Goal: Task Accomplishment & Management: Manage account settings

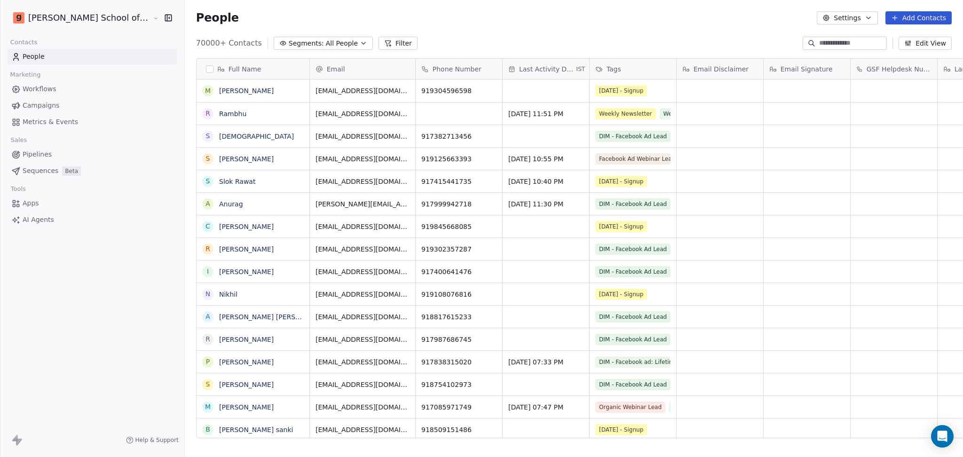
scroll to position [9, 10]
click at [852, 14] on button "Settings" at bounding box center [847, 17] width 61 height 13
click at [846, 71] on span "Import" at bounding box center [854, 68] width 22 height 10
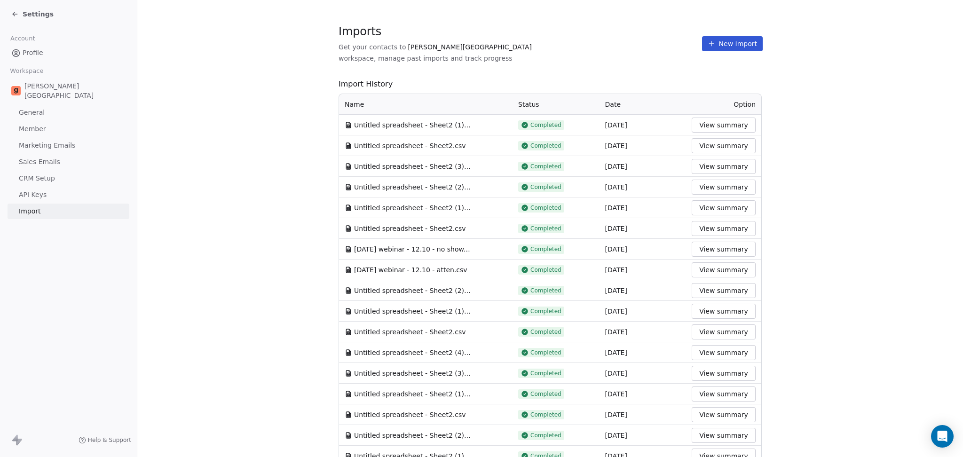
click at [710, 40] on button "New Import" at bounding box center [732, 43] width 61 height 15
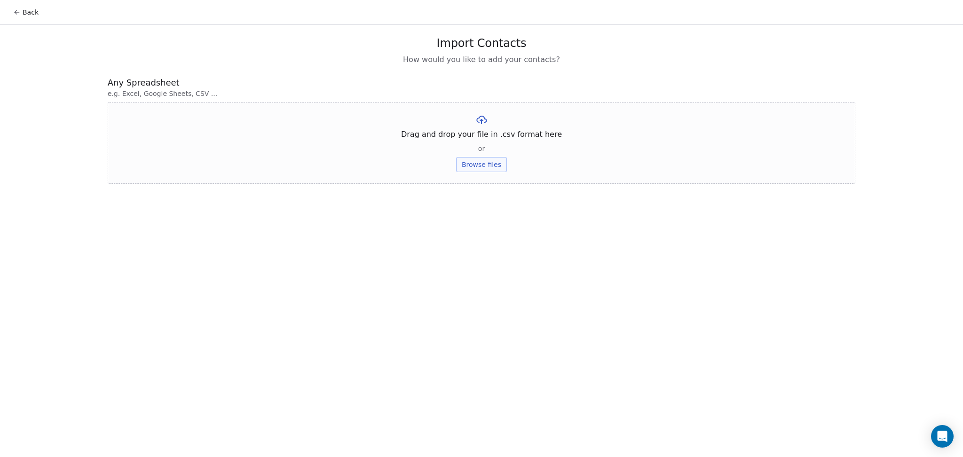
click at [467, 162] on button "Browse files" at bounding box center [481, 164] width 51 height 15
click at [480, 144] on button "Upload" at bounding box center [481, 138] width 34 height 15
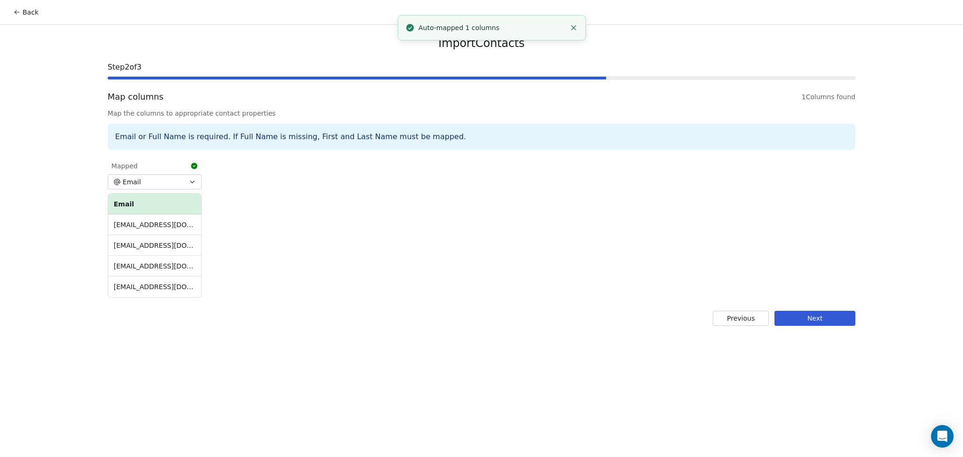
click at [844, 317] on button "Next" at bounding box center [814, 318] width 81 height 15
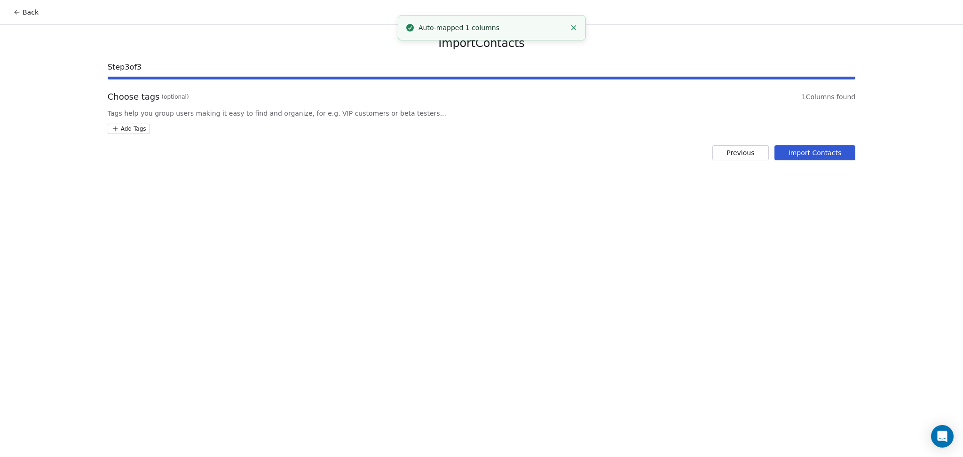
click at [138, 131] on html "Back Import Contacts Step 3 of 3 Choose tags (optional) 1 Columns found Tags he…" at bounding box center [481, 228] width 963 height 457
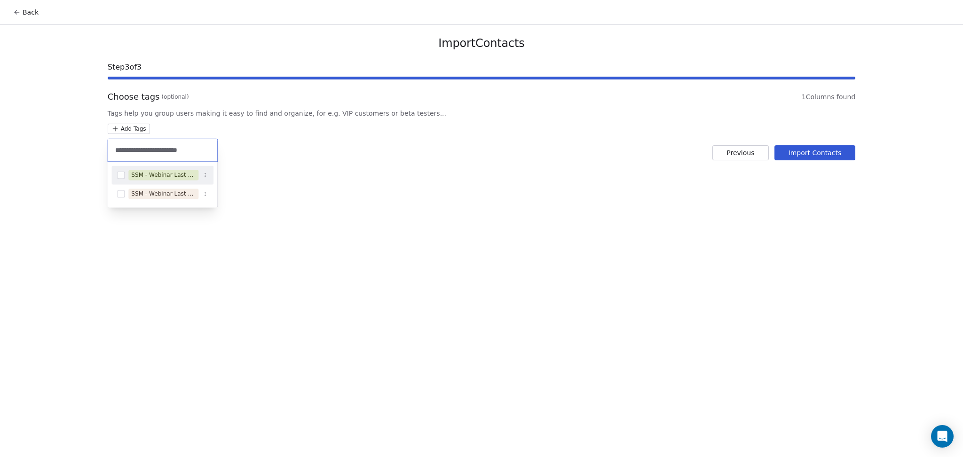
type input "**********"
click at [141, 171] on div "SSM - Webinar Last No Show" at bounding box center [163, 175] width 64 height 8
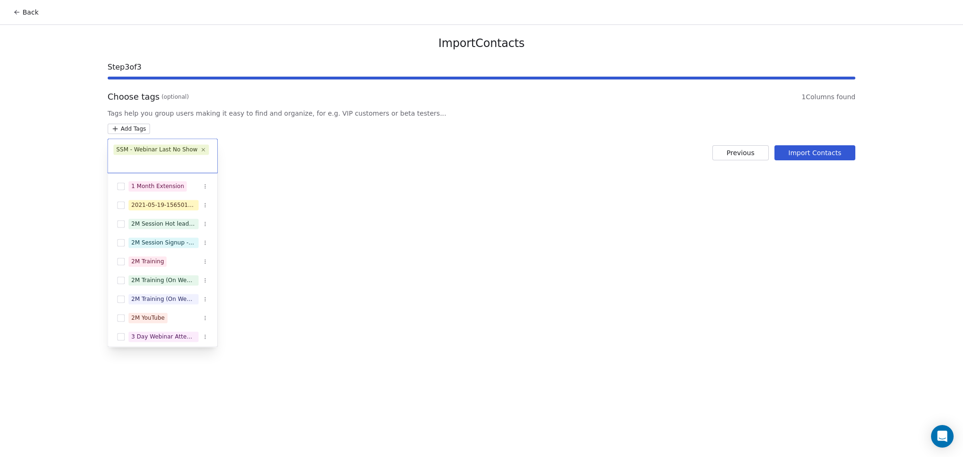
click at [819, 147] on html "Back Import Contacts Step 3 of 3 Choose tags (optional) 1 Columns found Tags he…" at bounding box center [481, 228] width 963 height 457
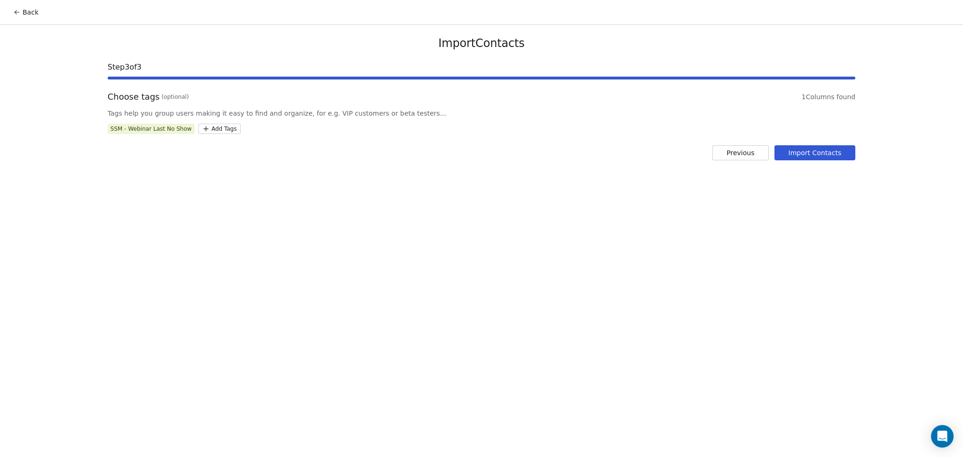
click at [813, 150] on button "Import Contacts" at bounding box center [814, 152] width 81 height 15
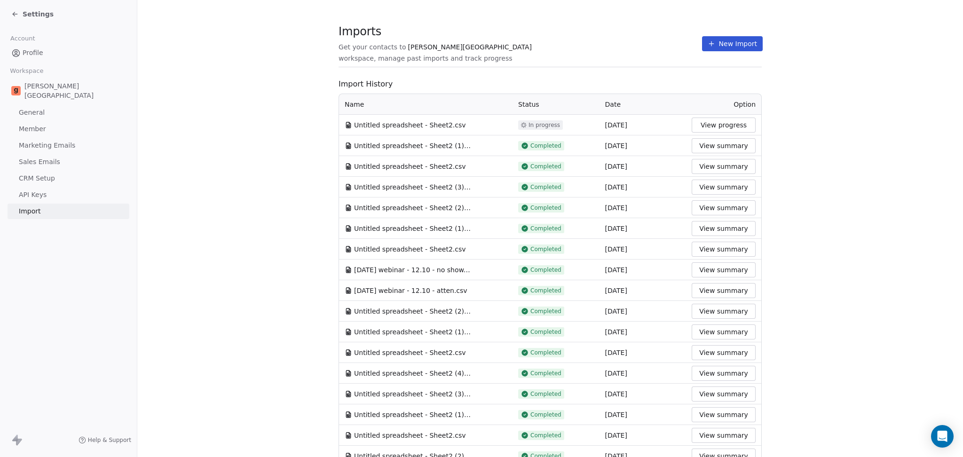
click at [559, 67] on span at bounding box center [550, 67] width 423 height 0
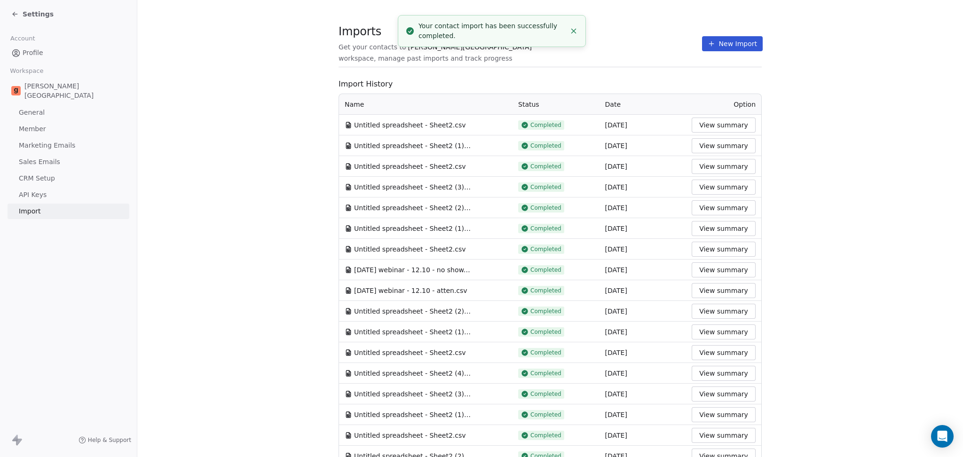
click at [706, 47] on button "New Import" at bounding box center [732, 43] width 61 height 15
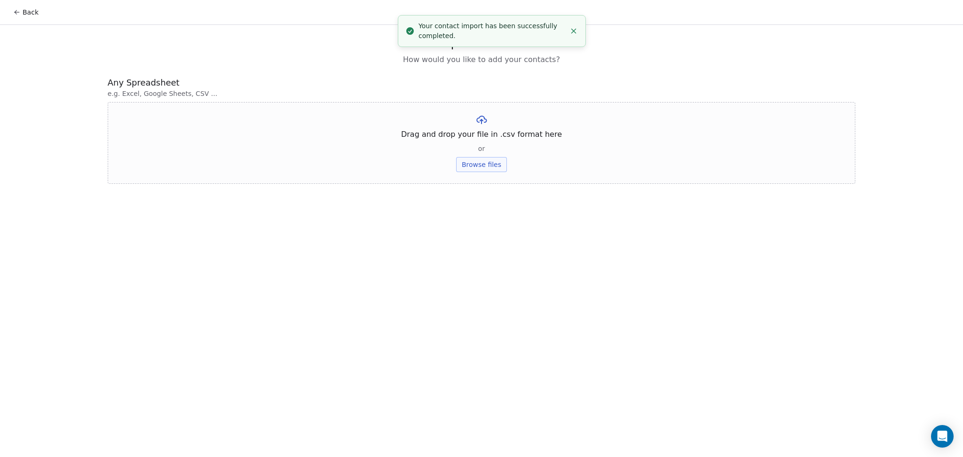
click at [478, 172] on button "Browse files" at bounding box center [481, 164] width 51 height 15
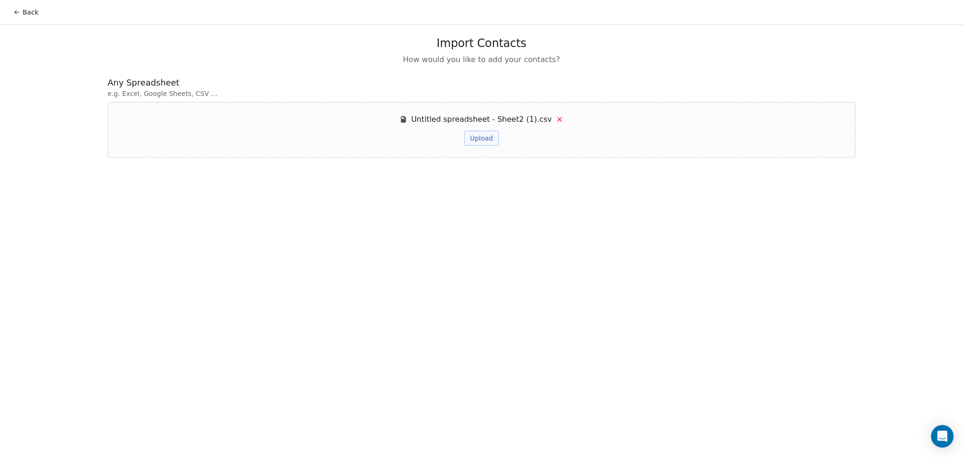
click at [480, 137] on button "Upload" at bounding box center [481, 138] width 34 height 15
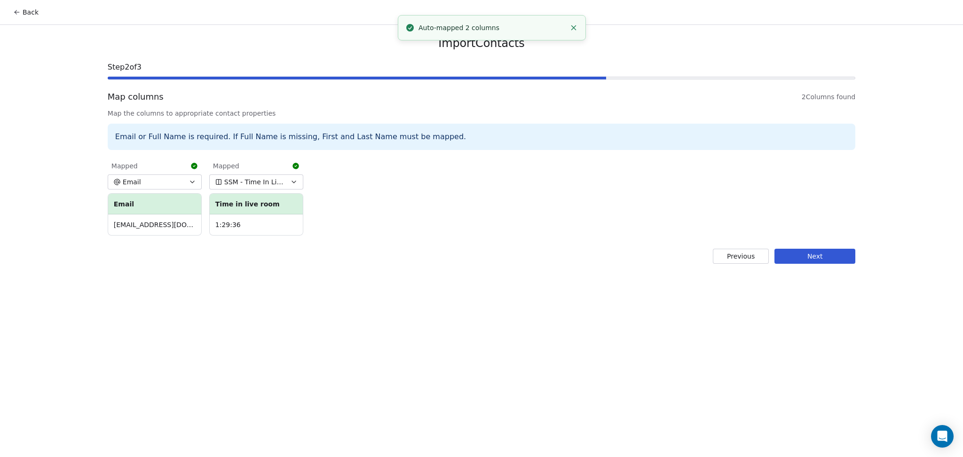
click at [835, 261] on button "Next" at bounding box center [814, 256] width 81 height 15
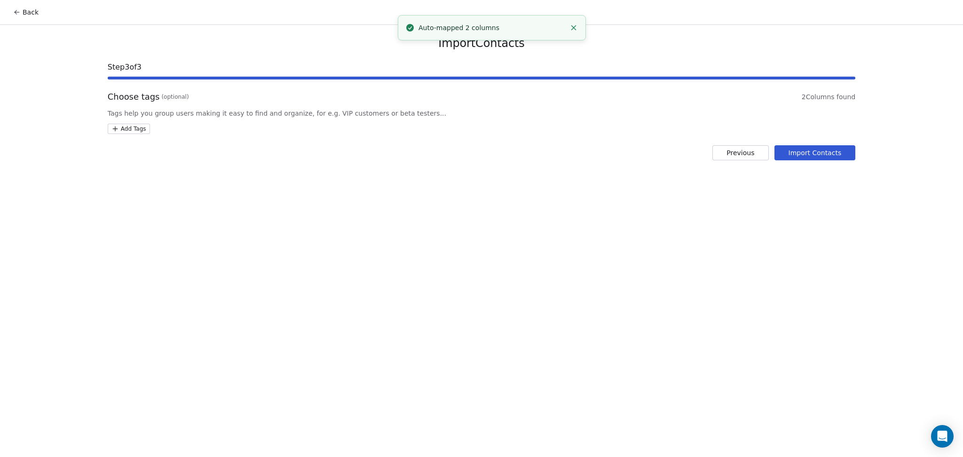
click at [125, 129] on html "Back Import Contacts Step 3 of 3 Choose tags (optional) 2 Columns found Tags he…" at bounding box center [481, 228] width 963 height 457
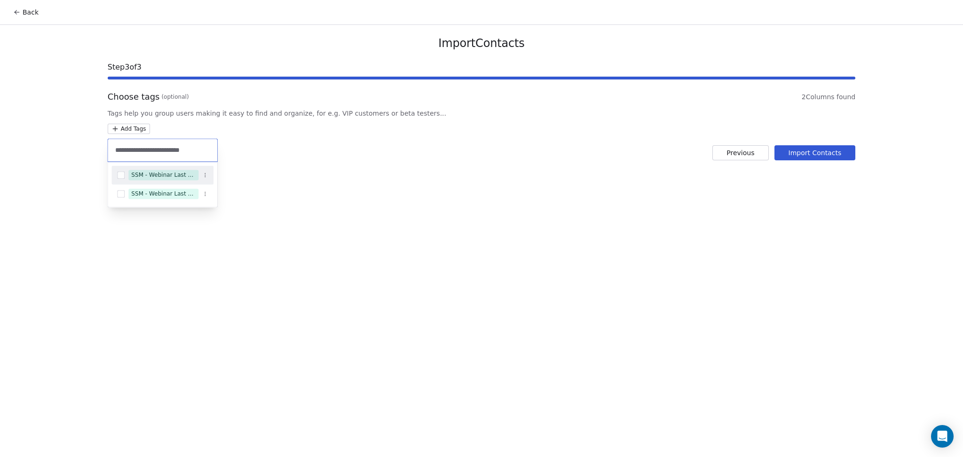
type input "**********"
click at [170, 175] on div "SSM - Webinar Last Attended" at bounding box center [163, 175] width 64 height 8
type input "**********"
click at [179, 188] on div "SSM - Webinar Last Hot Lead" at bounding box center [163, 186] width 64 height 8
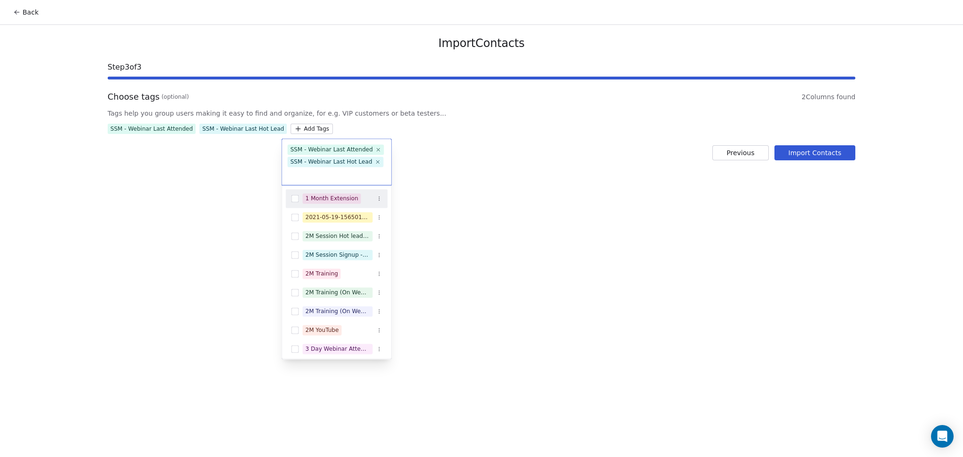
click at [318, 190] on html "Back Import Contacts Step 3 of 3 Choose tags (optional) 2 Columns found Tags he…" at bounding box center [481, 228] width 963 height 457
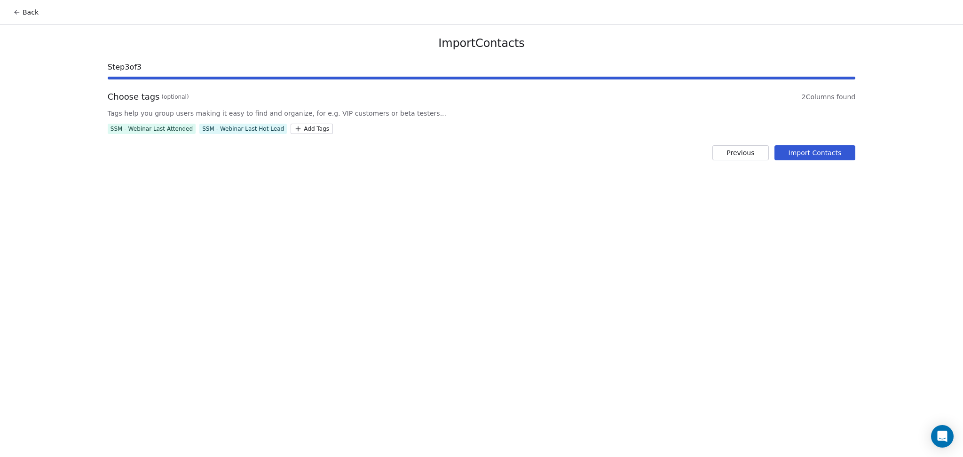
click at [813, 156] on button "Import Contacts" at bounding box center [814, 152] width 81 height 15
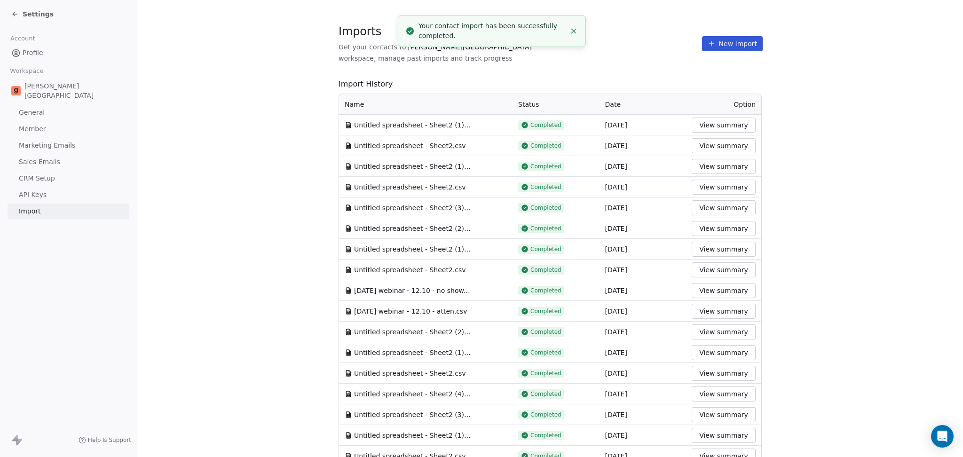
click at [708, 43] on button "New Import" at bounding box center [732, 43] width 61 height 15
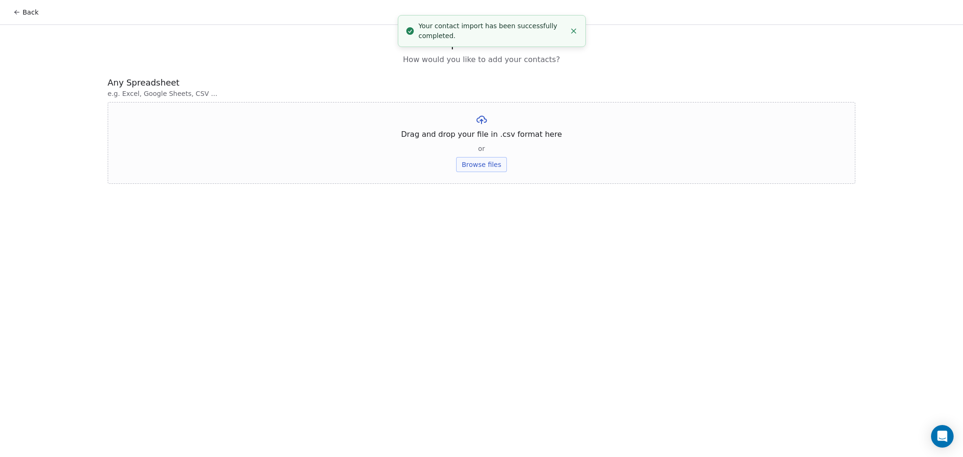
click at [476, 166] on button "Browse files" at bounding box center [481, 164] width 51 height 15
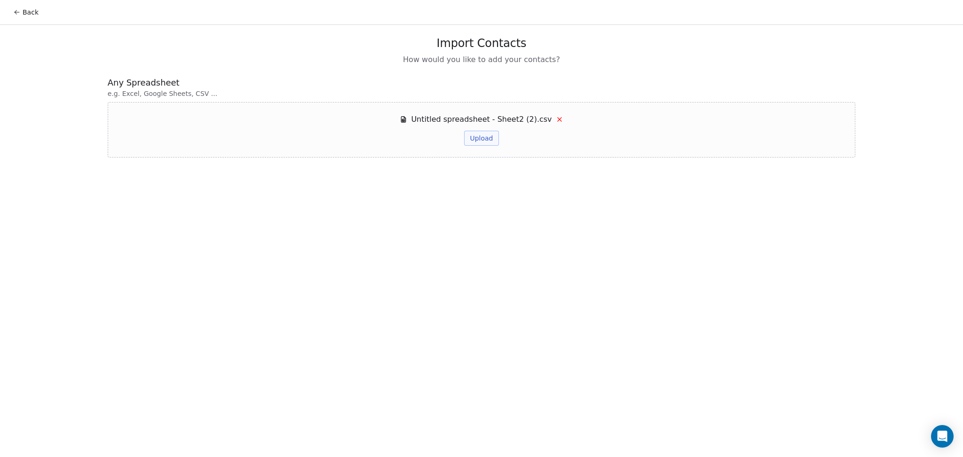
click at [481, 136] on button "Upload" at bounding box center [481, 138] width 34 height 15
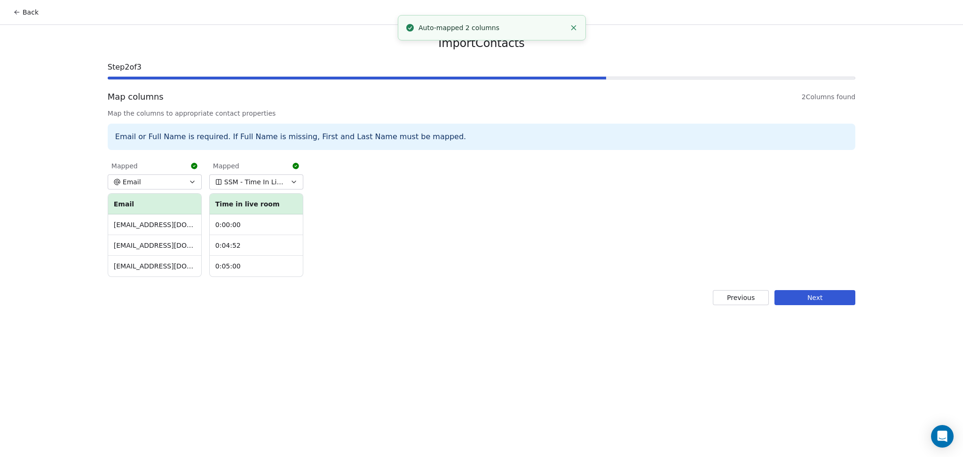
click at [829, 304] on button "Next" at bounding box center [814, 297] width 81 height 15
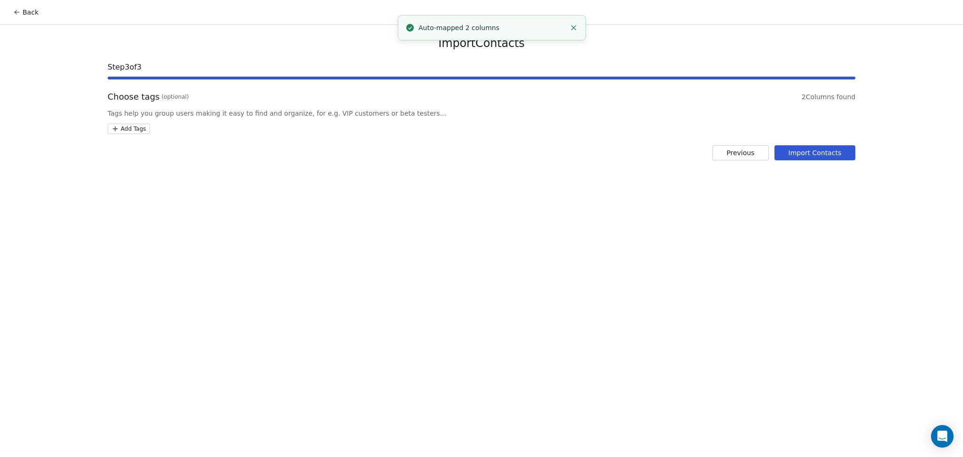
click at [149, 131] on div "Add Tags" at bounding box center [482, 129] width 748 height 10
click at [139, 131] on html "Back Import Contacts Step 3 of 3 Choose tags (optional) 2 Columns found Tags he…" at bounding box center [481, 228] width 963 height 457
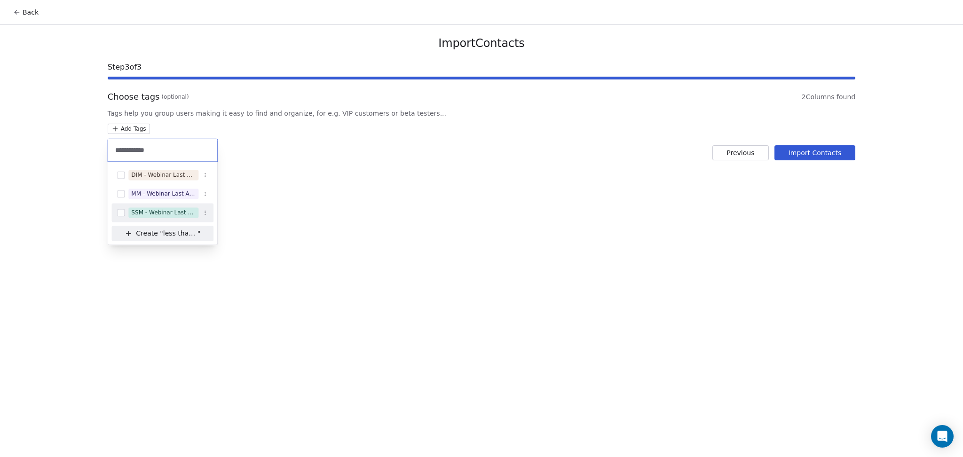
type input "**********"
click at [176, 217] on span "SSM - Webinar Last Attended (Less Than 30 mins)" at bounding box center [163, 212] width 70 height 10
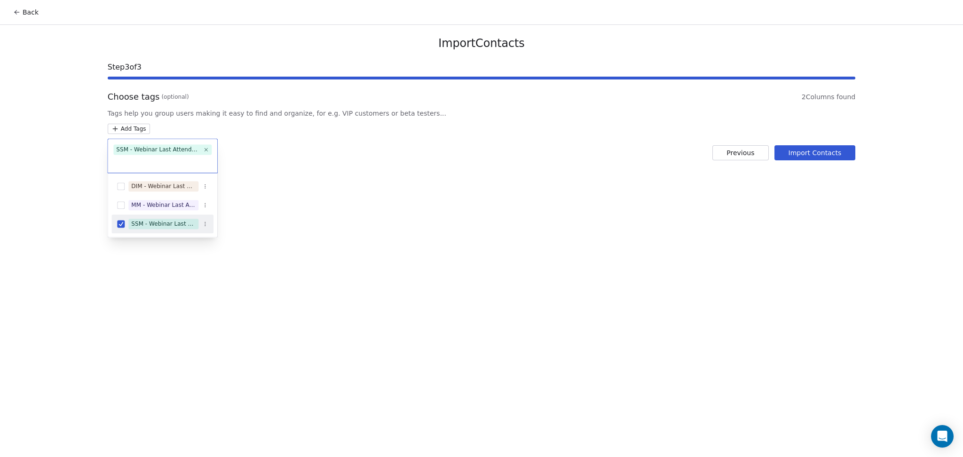
click at [392, 197] on html "Back Import Contacts Step 3 of 3 Choose tags (optional) 2 Columns found Tags he…" at bounding box center [481, 228] width 963 height 457
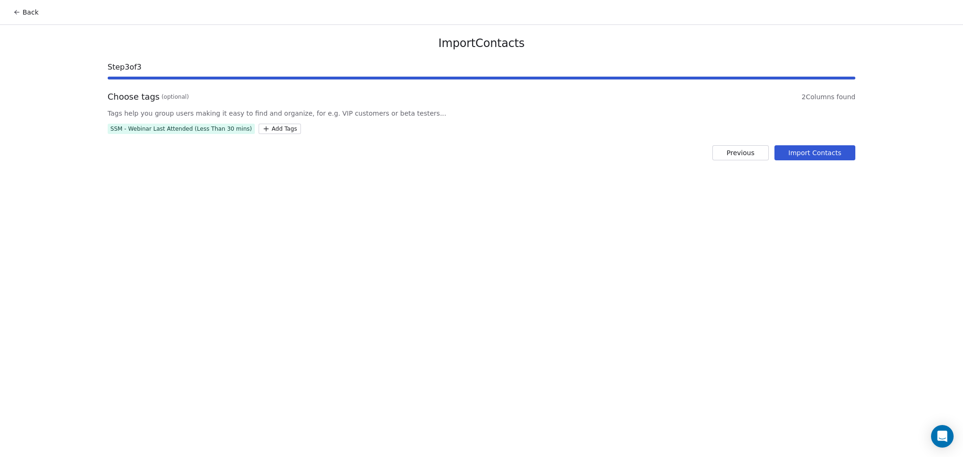
click at [821, 151] on button "Import Contacts" at bounding box center [814, 152] width 81 height 15
